Goal: Task Accomplishment & Management: Complete application form

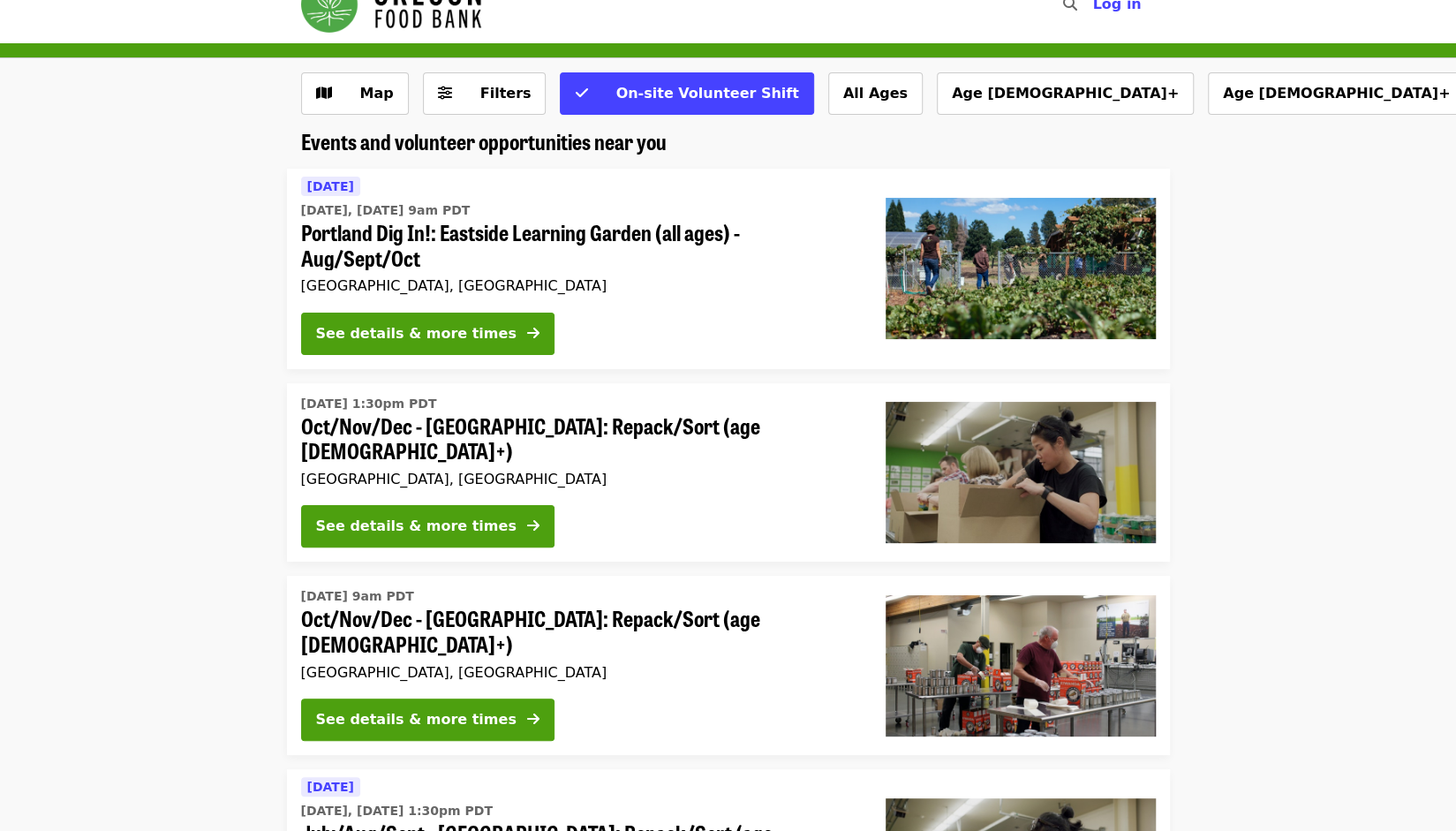
scroll to position [38, 0]
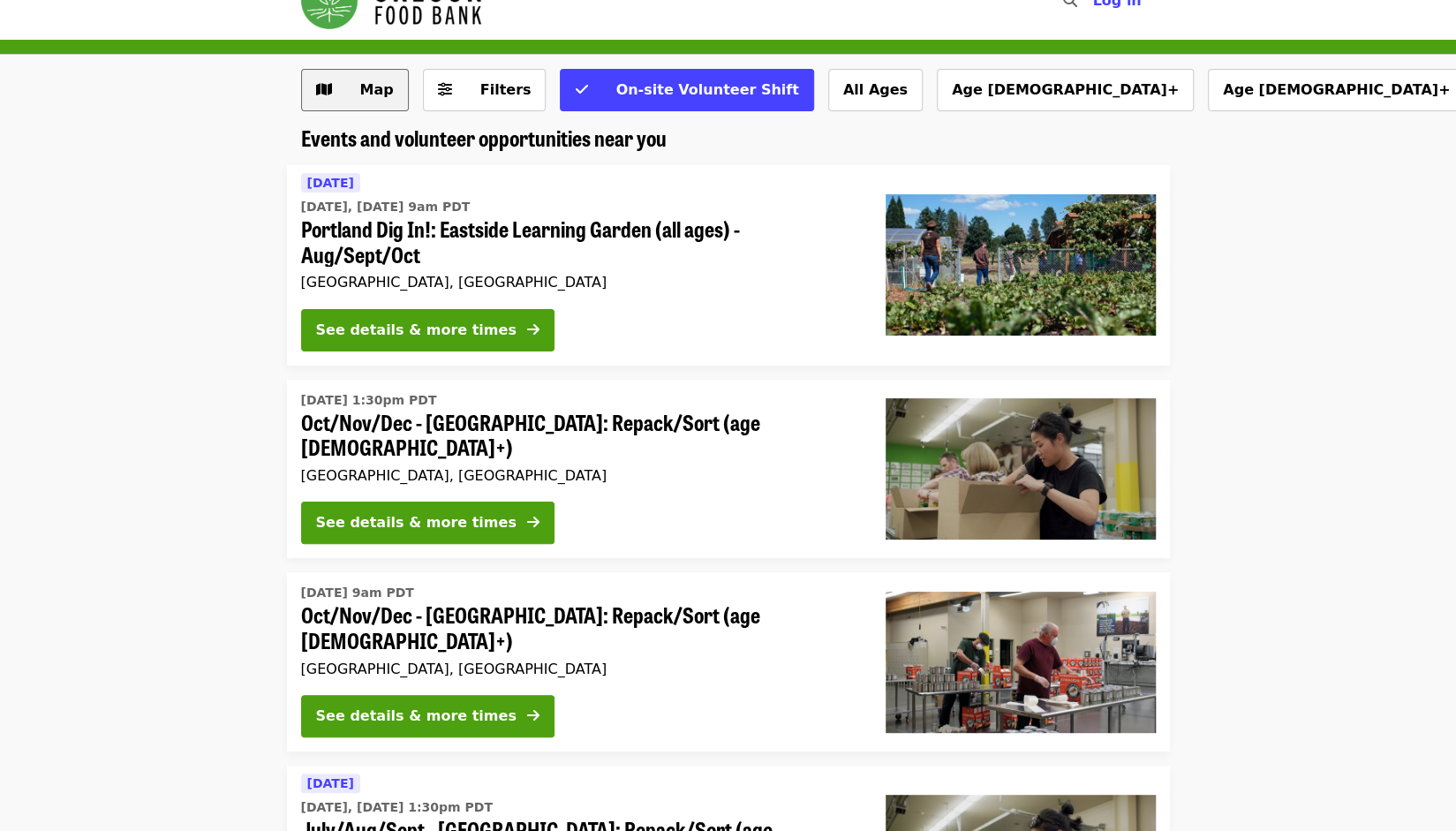
click at [346, 81] on span "Map" at bounding box center [368, 90] width 51 height 22
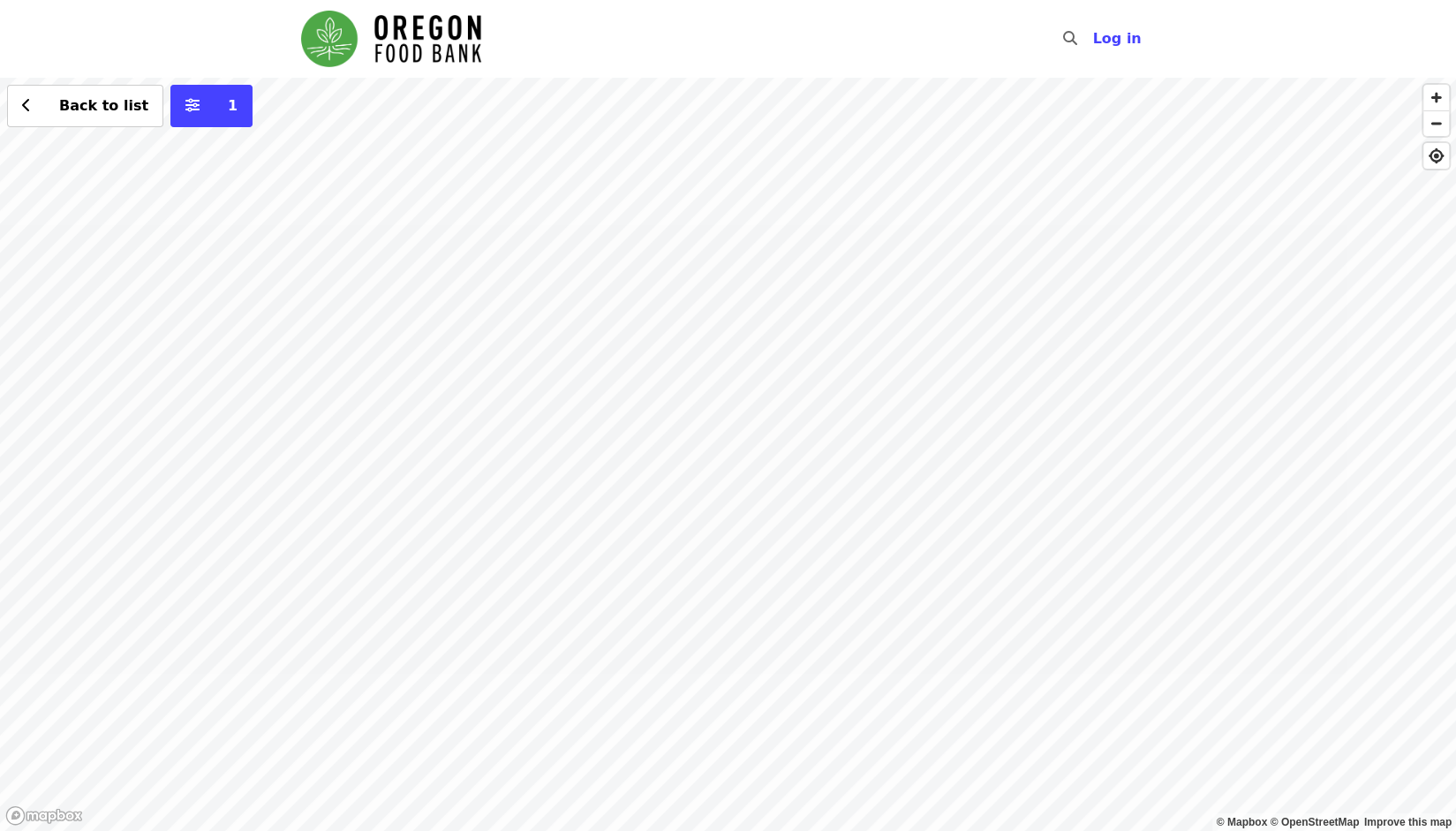
drag, startPoint x: 678, startPoint y: 538, endPoint x: 721, endPoint y: 340, distance: 202.6
click at [721, 340] on div "Back to list 1" at bounding box center [728, 454] width 1456 height 753
drag, startPoint x: 703, startPoint y: 555, endPoint x: 809, endPoint y: 404, distance: 184.5
click at [809, 404] on div "Back to list 1" at bounding box center [728, 454] width 1456 height 753
drag, startPoint x: 559, startPoint y: 479, endPoint x: 698, endPoint y: 478, distance: 139.0
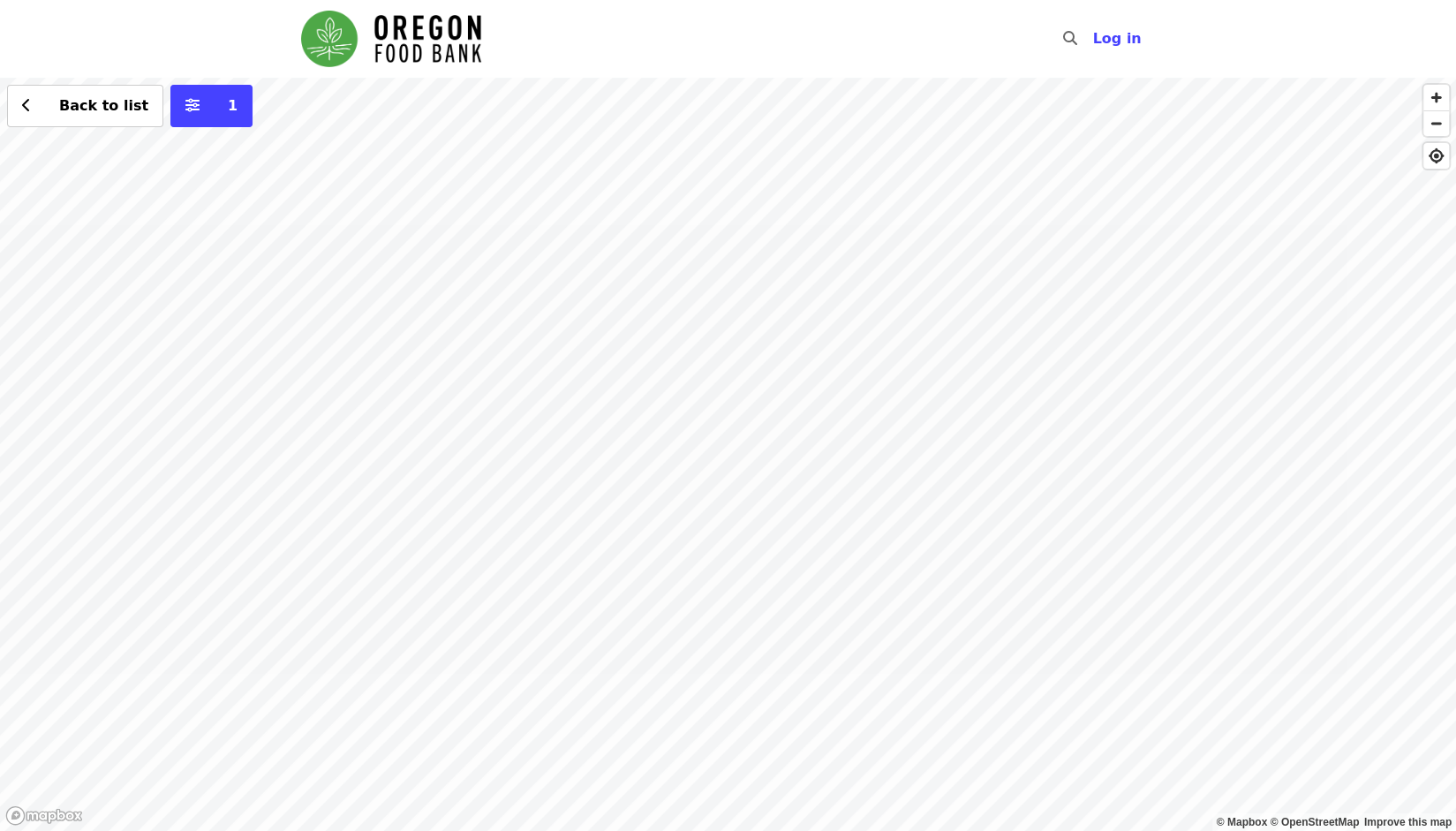
click at [698, 478] on div "Back to list 1" at bounding box center [728, 454] width 1456 height 753
drag, startPoint x: 747, startPoint y: 457, endPoint x: 955, endPoint y: 470, distance: 208.4
click at [955, 470] on div "Back to list 1" at bounding box center [728, 454] width 1456 height 753
drag, startPoint x: 599, startPoint y: 337, endPoint x: 758, endPoint y: 379, distance: 164.5
click at [758, 379] on div "Back to list 1" at bounding box center [728, 454] width 1456 height 753
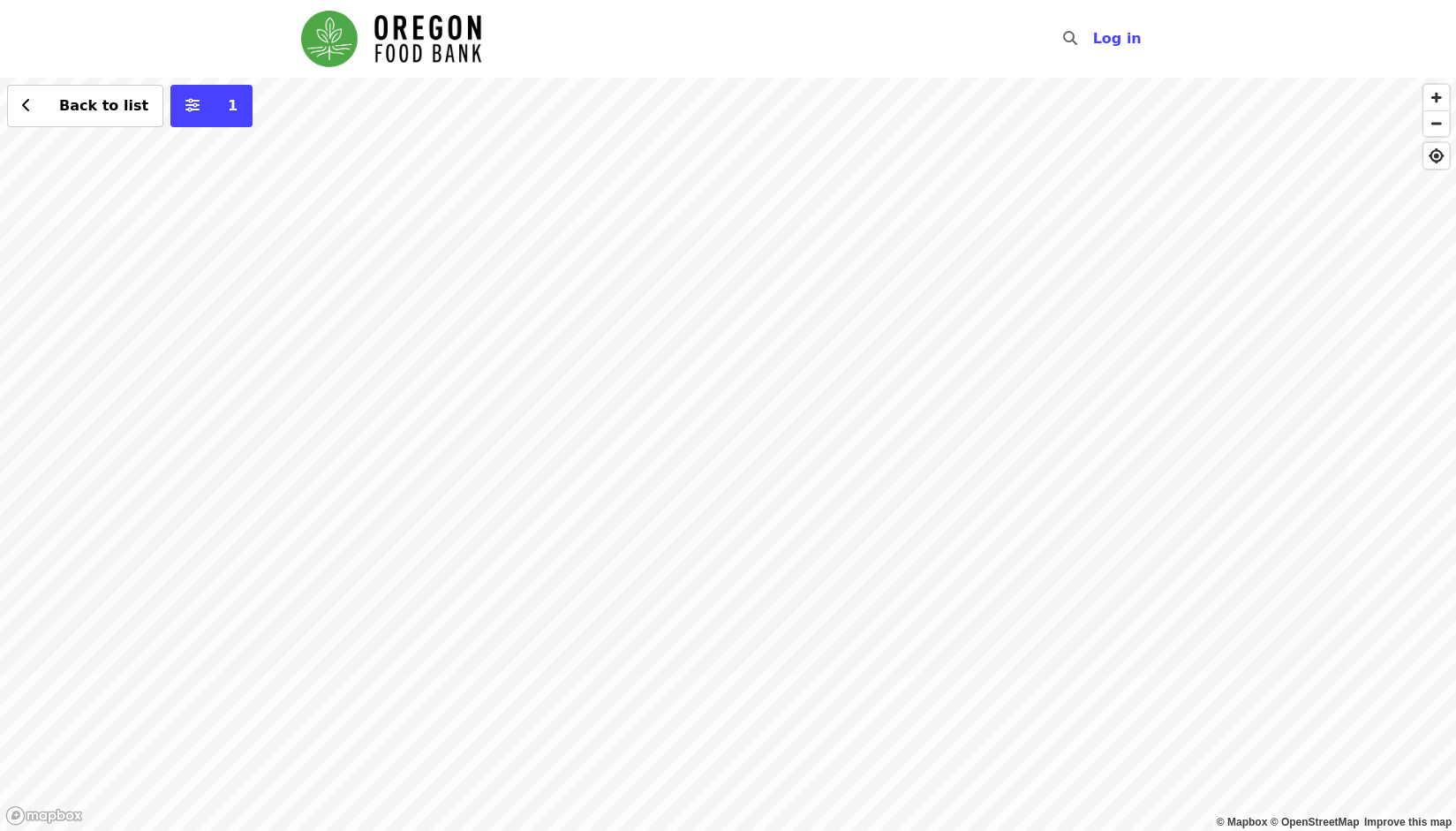
click at [754, 312] on div "Back to list 1" at bounding box center [728, 454] width 1456 height 753
drag, startPoint x: 691, startPoint y: 314, endPoint x: 830, endPoint y: 372, distance: 150.6
click at [830, 372] on div "Back to list 1" at bounding box center [728, 454] width 1456 height 753
click at [753, 481] on div "Back to list 1" at bounding box center [728, 454] width 1456 height 753
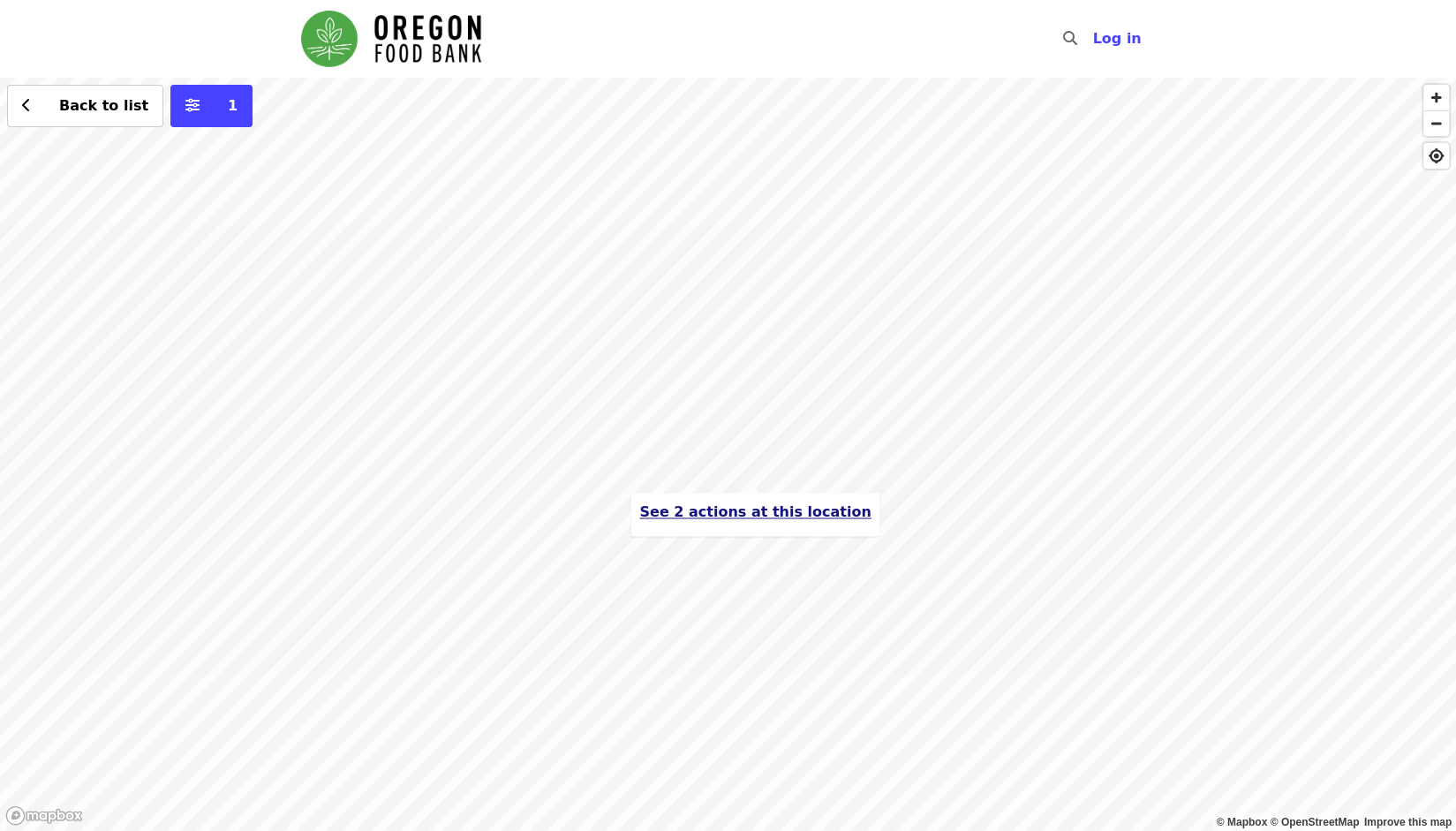
click at [743, 511] on span "See 2 actions at this location" at bounding box center [755, 511] width 232 height 17
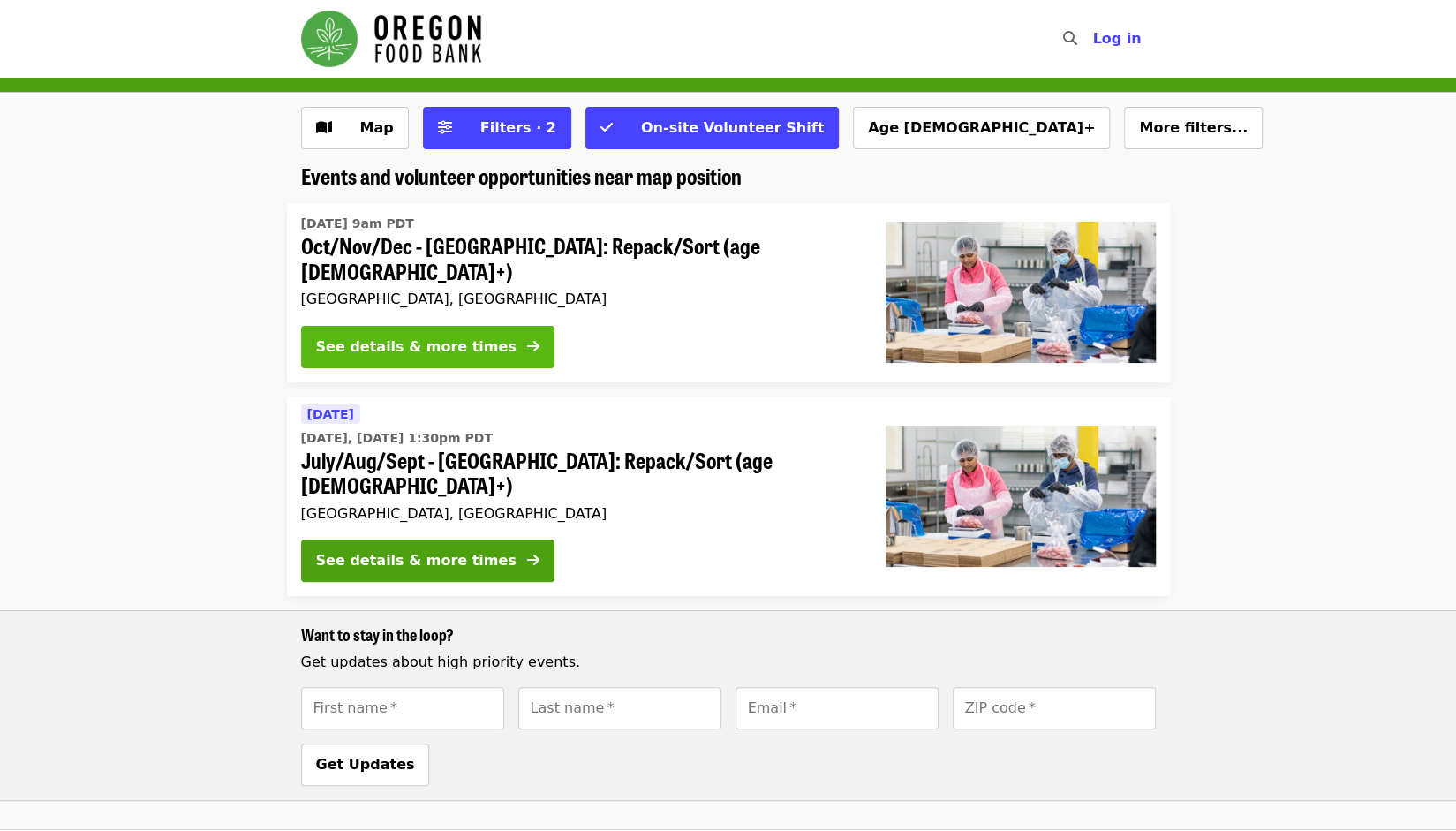
click at [463, 326] on button "See details & more times" at bounding box center [427, 346] width 253 height 42
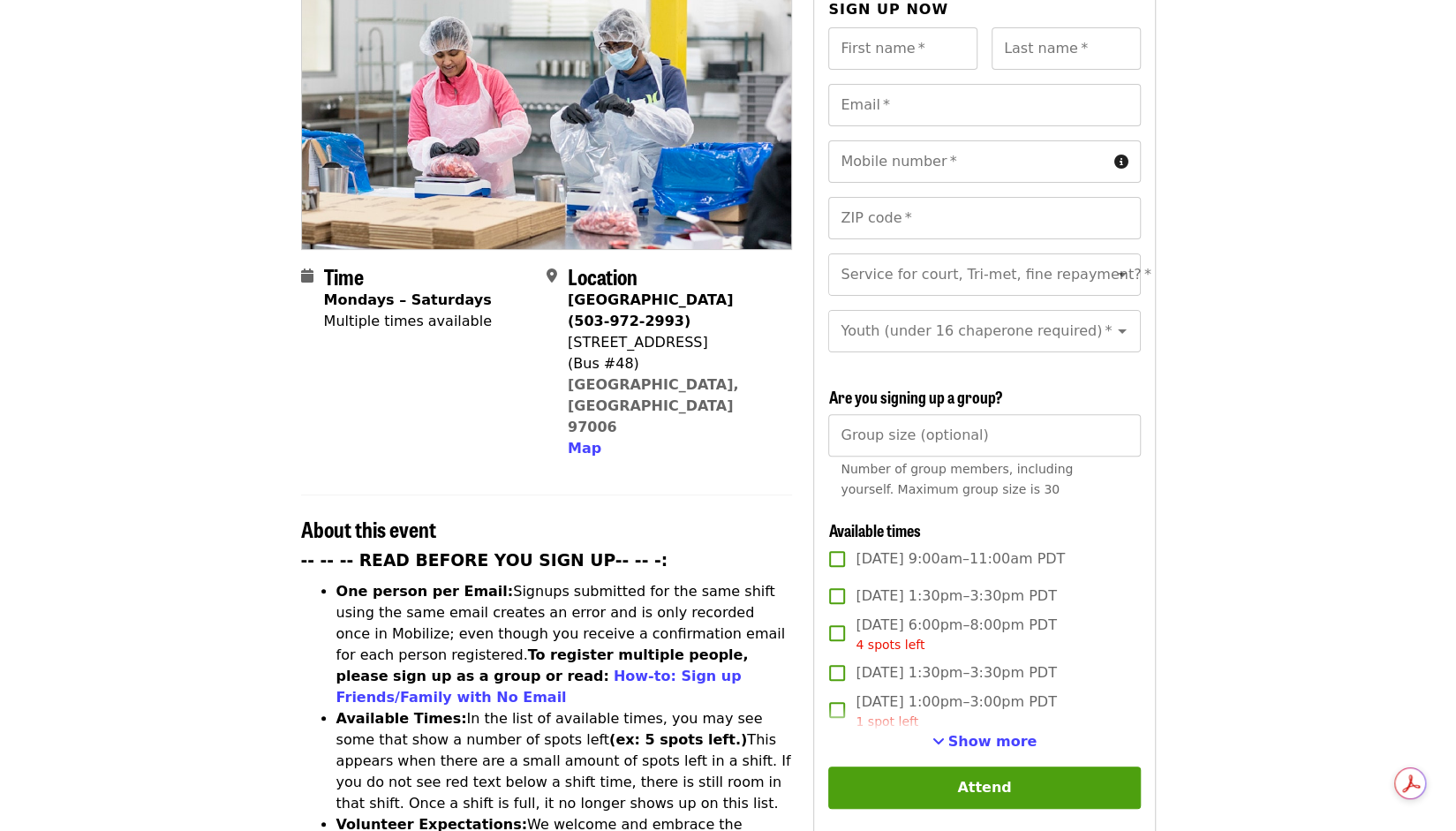
scroll to position [319, 0]
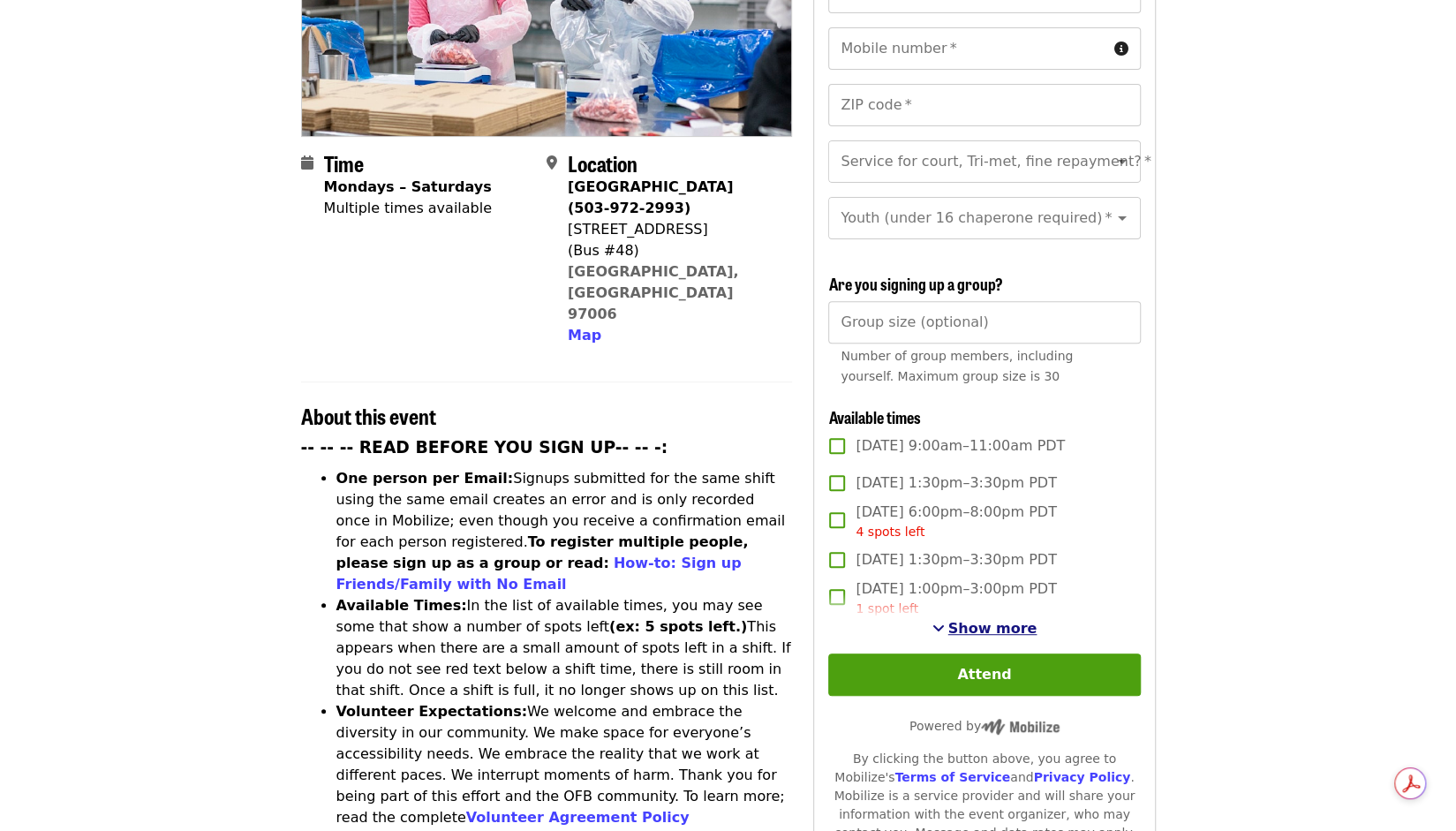
click at [981, 626] on span "Show more" at bounding box center [993, 628] width 89 height 17
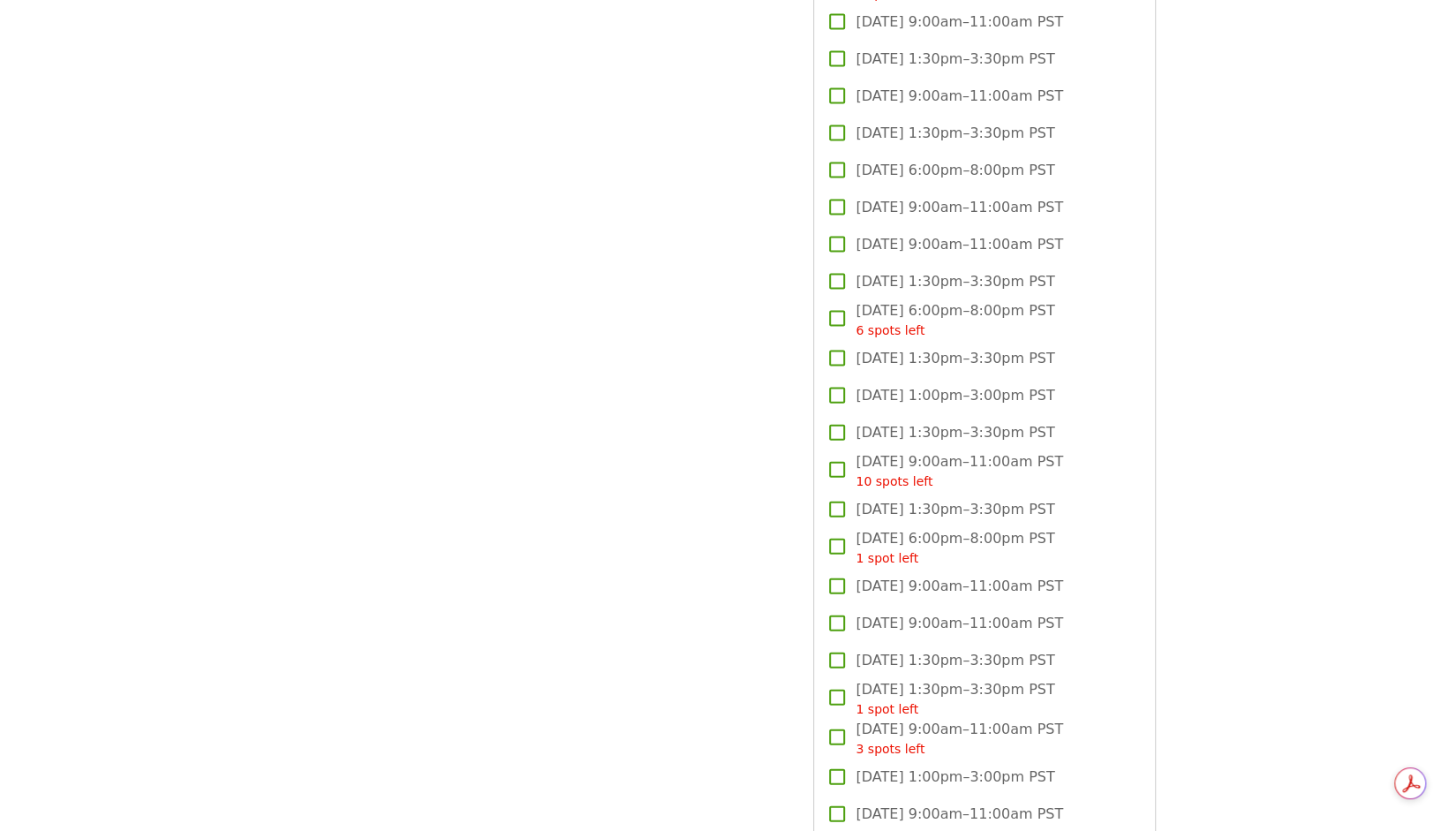
scroll to position [2343, 0]
